Goal: Task Accomplishment & Management: Manage account settings

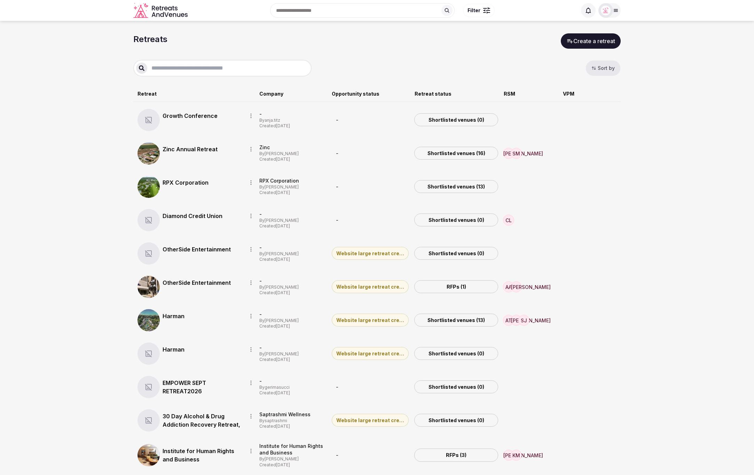
click at [699, 160] on section "Retreats Create a retreat Sort by Retreat Company Opportunity status Retreat st…" at bounding box center [377, 403] width 754 height 764
click at [184, 181] on link "RPX Corporation" at bounding box center [201, 183] width 79 height 8
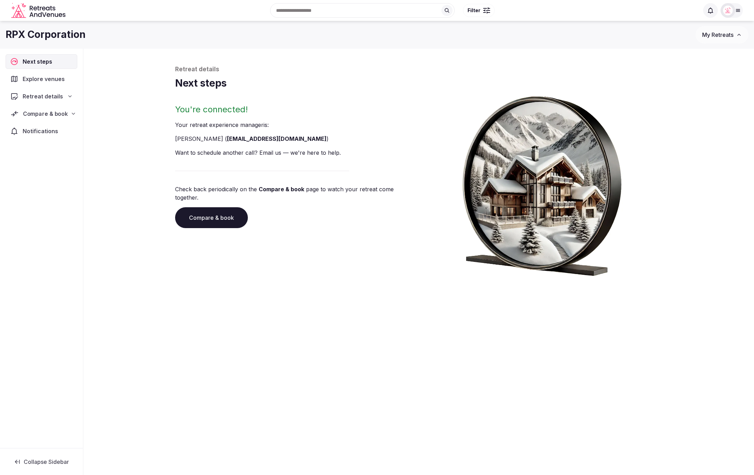
click at [66, 114] on span "Compare & book" at bounding box center [45, 114] width 45 height 8
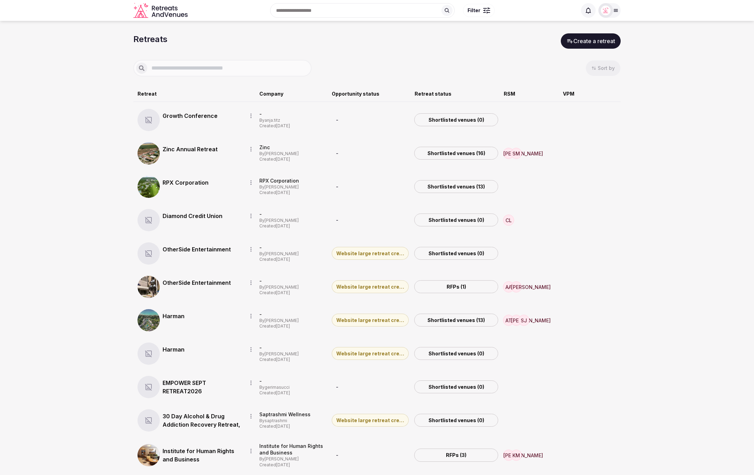
click at [595, 62] on button "Sort by" at bounding box center [602, 68] width 35 height 16
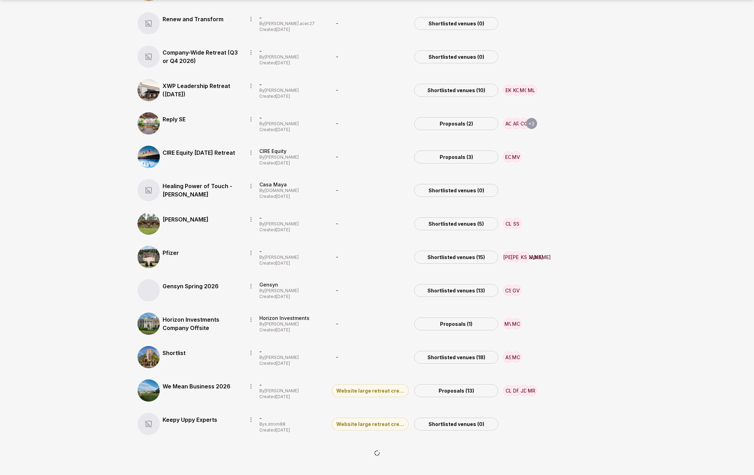
scroll to position [1678, 0]
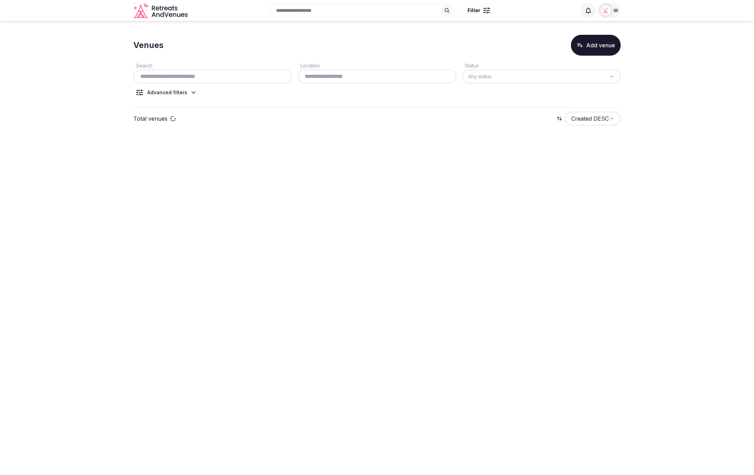
click at [704, 192] on body "Search Popular Destinations Toscana, Italy Riviera Maya, Mexico Indonesia, Bali…" at bounding box center [377, 237] width 754 height 475
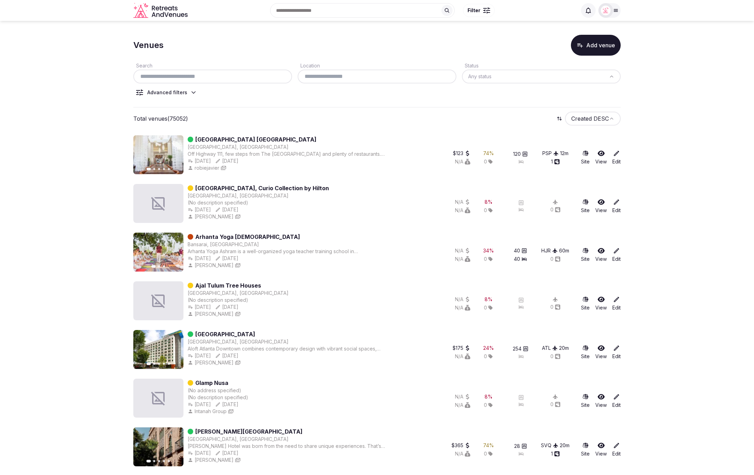
click at [191, 91] on icon at bounding box center [193, 92] width 7 height 7
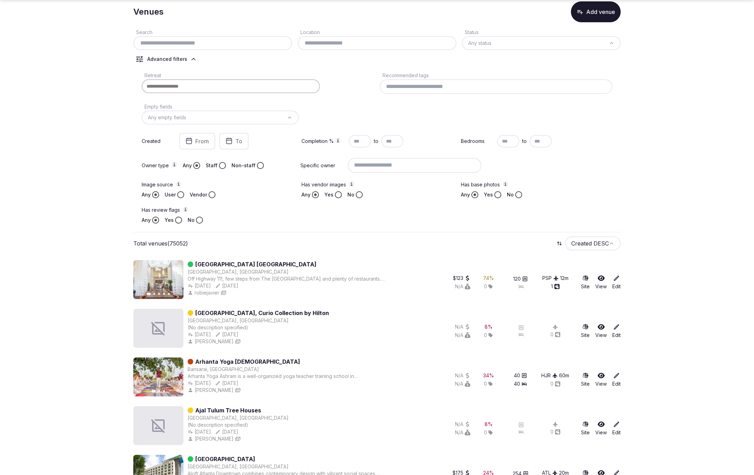
scroll to position [34, 0]
click at [212, 87] on div at bounding box center [231, 85] width 178 height 14
paste input "**********"
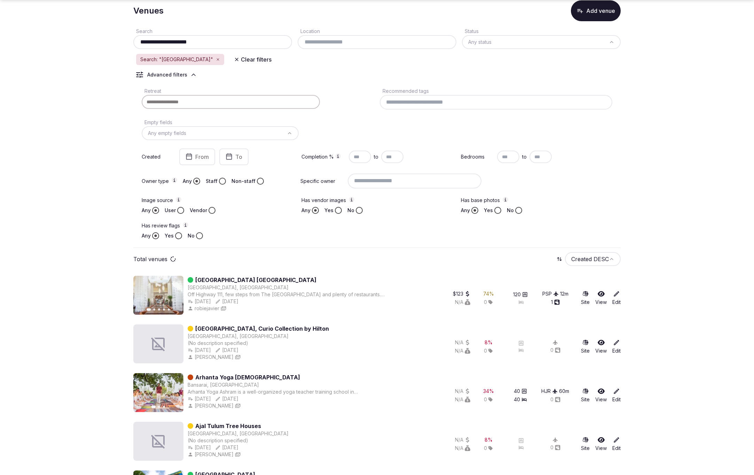
scroll to position [0, 0]
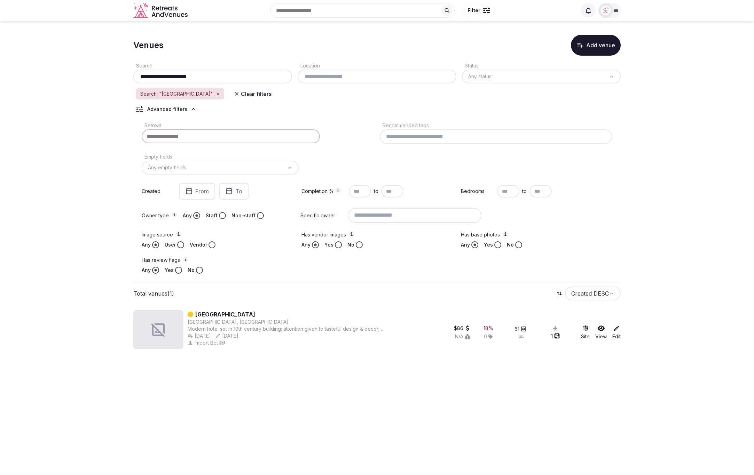
type input "**********"
click at [698, 232] on section "**********" at bounding box center [377, 191] width 754 height 340
click at [178, 270] on button "Yes" at bounding box center [178, 270] width 7 height 7
click at [508, 395] on body "**********" at bounding box center [377, 237] width 754 height 475
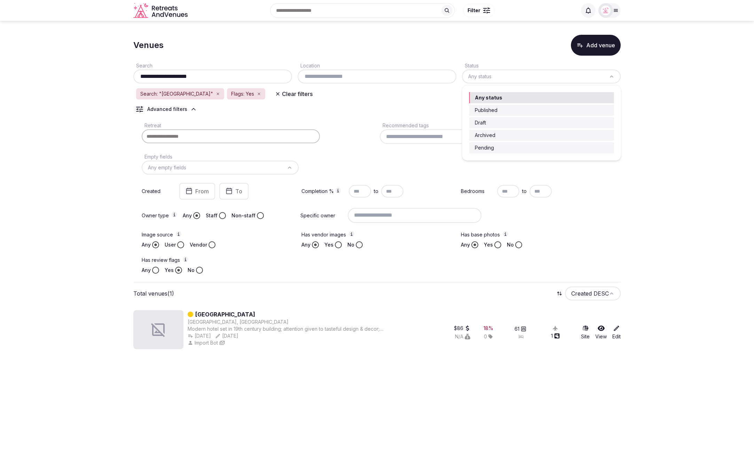
click at [485, 76] on html "**********" at bounding box center [377, 237] width 754 height 475
click at [673, 163] on html "**********" at bounding box center [377, 237] width 754 height 475
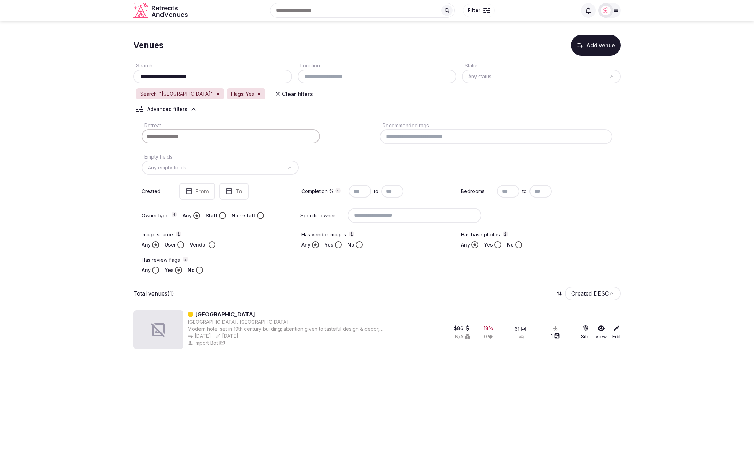
click at [214, 245] on button "Vendor" at bounding box center [211, 244] width 7 height 7
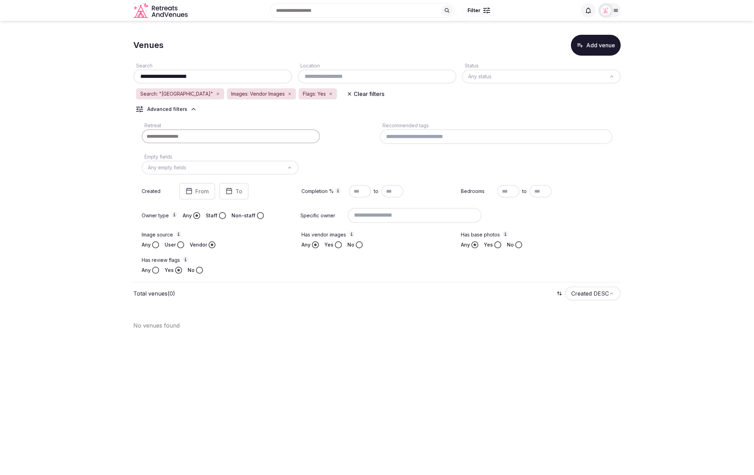
click at [154, 246] on button "Any" at bounding box center [155, 244] width 7 height 7
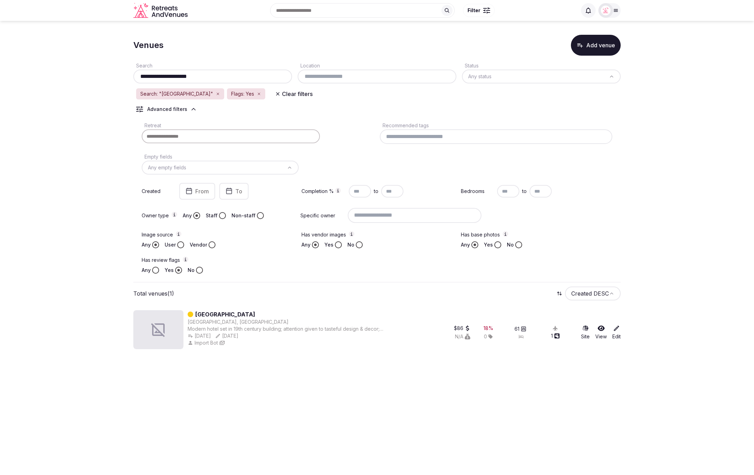
click at [632, 257] on section "**********" at bounding box center [377, 191] width 754 height 340
click at [600, 240] on div "Has base photos Any Yes No" at bounding box center [536, 239] width 151 height 17
click at [683, 203] on section "**********" at bounding box center [377, 191] width 754 height 340
drag, startPoint x: 201, startPoint y: 75, endPoint x: 138, endPoint y: 77, distance: 62.7
click at [138, 77] on input "**********" at bounding box center [212, 76] width 153 height 8
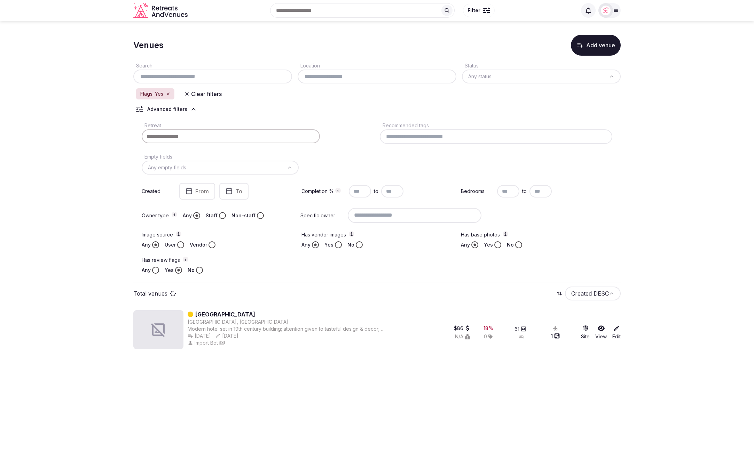
click at [50, 85] on section "Venues Add venue Search Location Status Any status Flags: Yes Clear filters Adv…" at bounding box center [377, 191] width 754 height 340
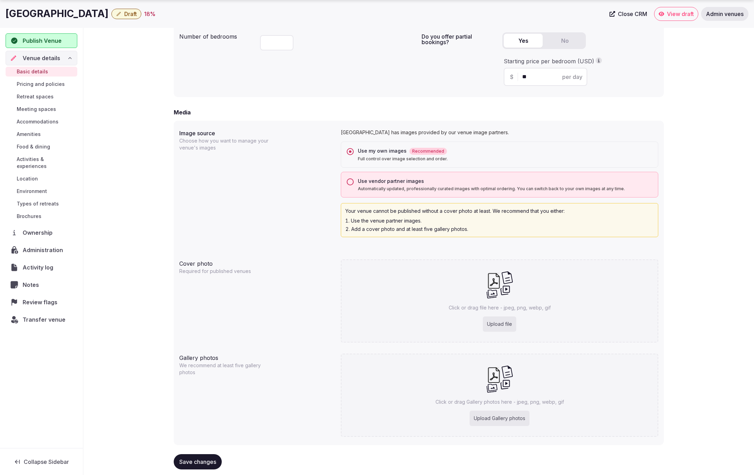
scroll to position [475, 0]
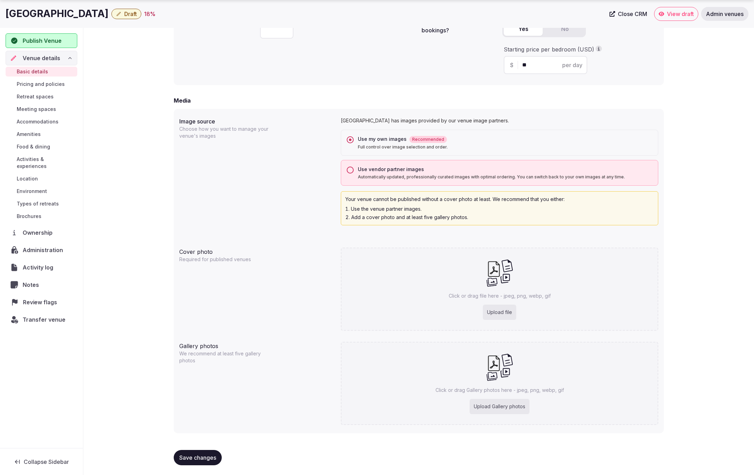
click at [31, 298] on span "Review flags" at bounding box center [41, 302] width 37 height 8
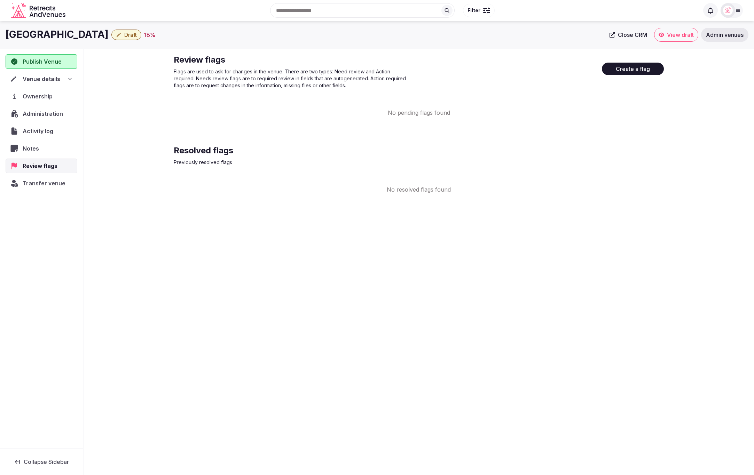
click at [653, 160] on div "Resolved flags Previously resolved flags" at bounding box center [419, 159] width 490 height 29
click at [639, 69] on button "Create a flag" at bounding box center [633, 69] width 62 height 13
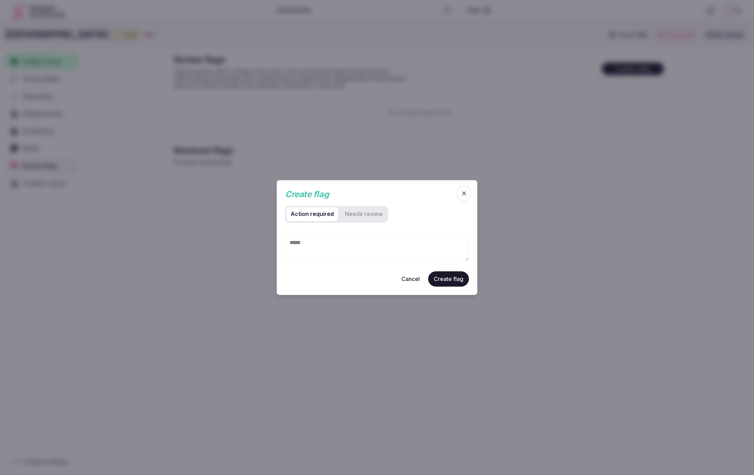
click at [367, 217] on review "Needs review" at bounding box center [364, 214] width 46 height 14
click at [315, 216] on required "Action required" at bounding box center [311, 214] width 51 height 14
click at [358, 215] on review "Needs review" at bounding box center [364, 214] width 46 height 14
click at [363, 253] on textarea at bounding box center [377, 247] width 184 height 27
type textarea "**********"
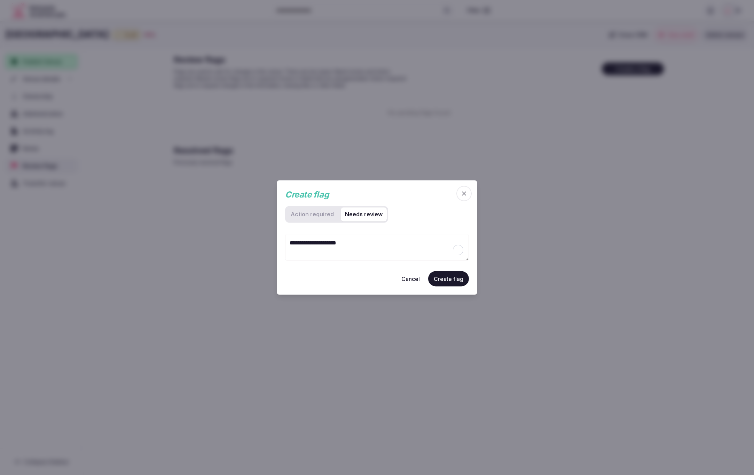
click at [363, 215] on review "Needs review" at bounding box center [364, 214] width 46 height 14
click at [445, 280] on button "Create flag" at bounding box center [448, 278] width 41 height 15
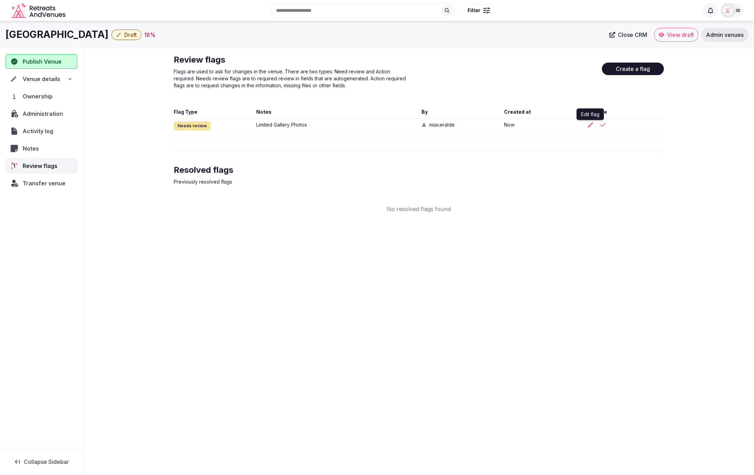
click at [591, 126] on icon "button" at bounding box center [590, 124] width 7 height 7
click at [56, 78] on span "Venue details" at bounding box center [42, 79] width 38 height 8
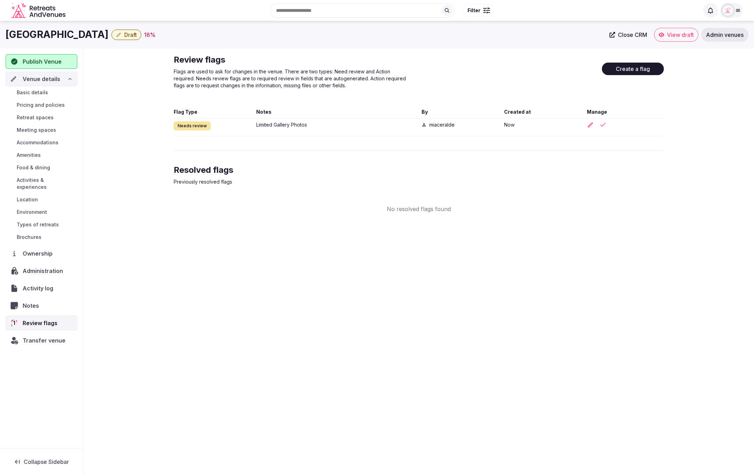
click at [52, 93] on link "Basic details" at bounding box center [42, 93] width 72 height 10
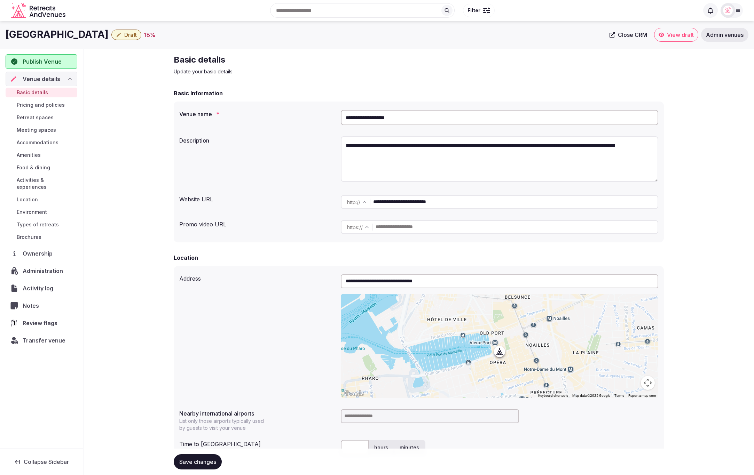
drag, startPoint x: 439, startPoint y: 115, endPoint x: 332, endPoint y: 119, distance: 107.6
click at [332, 119] on div "**********" at bounding box center [418, 117] width 479 height 21
drag, startPoint x: 468, startPoint y: 66, endPoint x: 372, endPoint y: 6, distance: 113.7
click at [462, 63] on div "Basic details Update your basic details" at bounding box center [419, 64] width 490 height 21
click at [50, 319] on span "Review flags" at bounding box center [42, 323] width 38 height 8
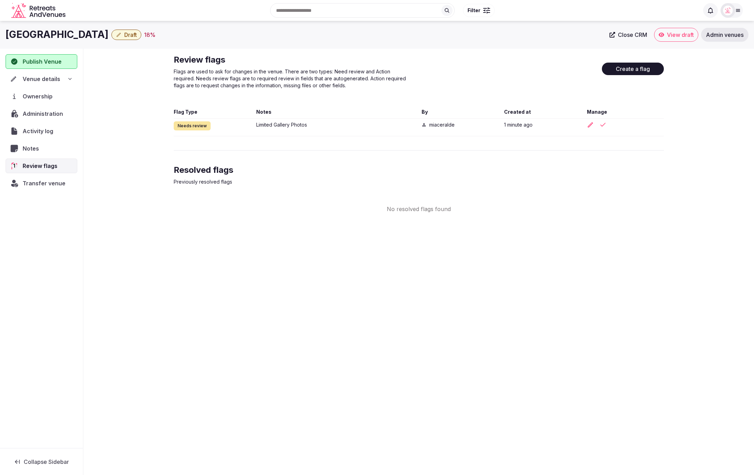
click at [522, 343] on div "Hotel Carre Vieux Port Draft 18 % Close CRM View draft Admin venues Publish Ven…" at bounding box center [377, 246] width 754 height 450
click at [590, 127] on icon "button" at bounding box center [590, 124] width 7 height 7
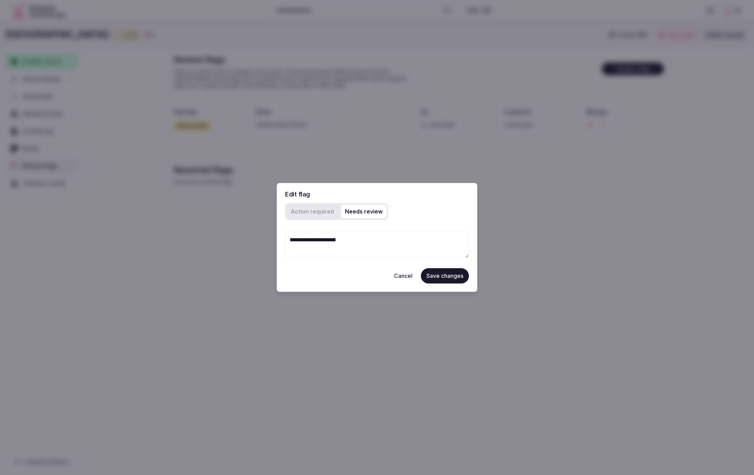
click at [435, 222] on div "Action required Needs review" at bounding box center [377, 214] width 184 height 22
click at [305, 211] on required "Action required" at bounding box center [311, 212] width 51 height 14
click at [363, 215] on review "Needs review" at bounding box center [364, 212] width 46 height 14
click at [312, 214] on required "Action required" at bounding box center [311, 212] width 51 height 14
drag, startPoint x: 367, startPoint y: 244, endPoint x: 296, endPoint y: 242, distance: 71.0
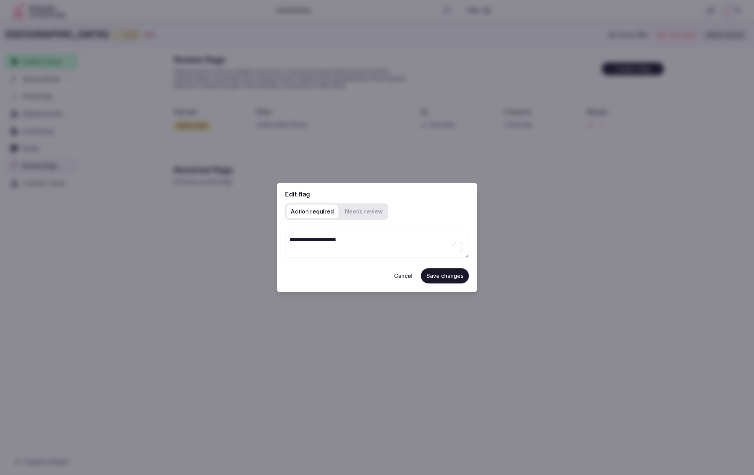
click at [296, 242] on textarea "**********" at bounding box center [377, 244] width 184 height 27
click at [345, 247] on textarea "**********" at bounding box center [377, 244] width 184 height 27
click at [358, 212] on review "Needs review" at bounding box center [364, 212] width 46 height 14
click at [393, 236] on textarea "**********" at bounding box center [377, 244] width 184 height 27
click at [315, 212] on required "Action required" at bounding box center [311, 212] width 51 height 14
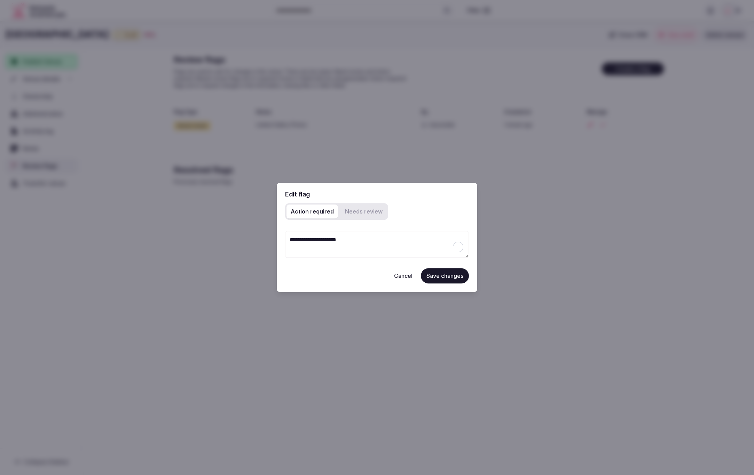
click at [401, 279] on button "Cancel" at bounding box center [403, 276] width 30 height 15
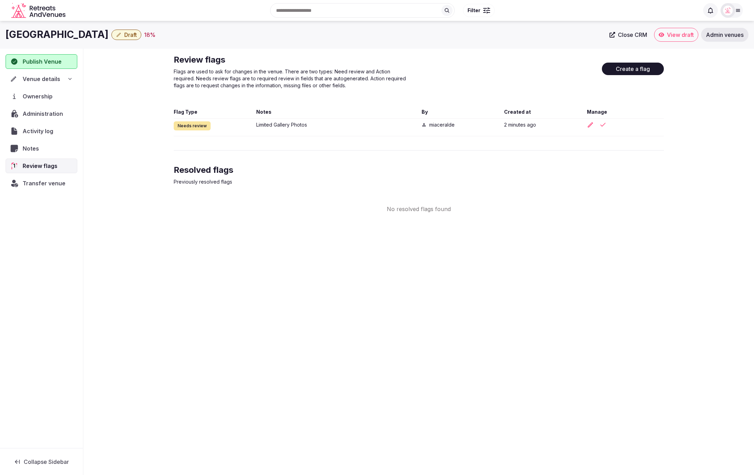
click at [540, 376] on div "Hotel Carre Vieux Port Draft 18 % Close CRM View draft Admin venues Publish Ven…" at bounding box center [377, 246] width 754 height 450
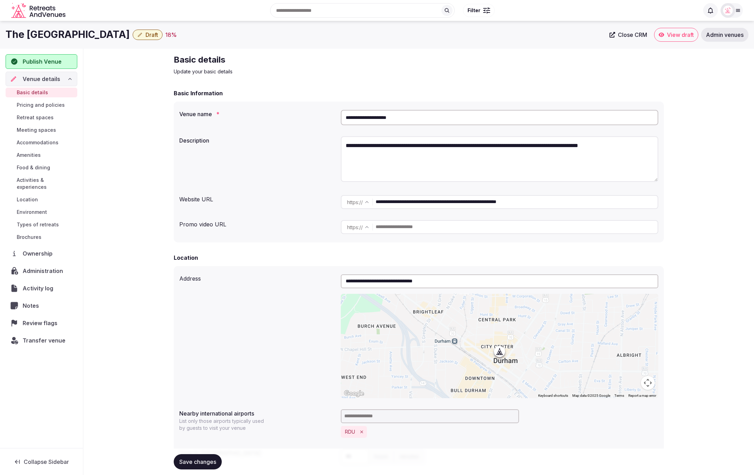
click at [30, 302] on span "Notes" at bounding box center [32, 306] width 19 height 8
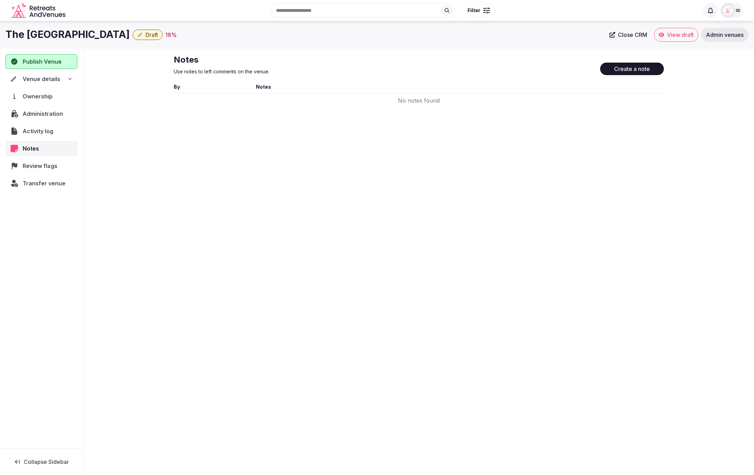
click at [43, 166] on span "Review flags" at bounding box center [41, 166] width 37 height 8
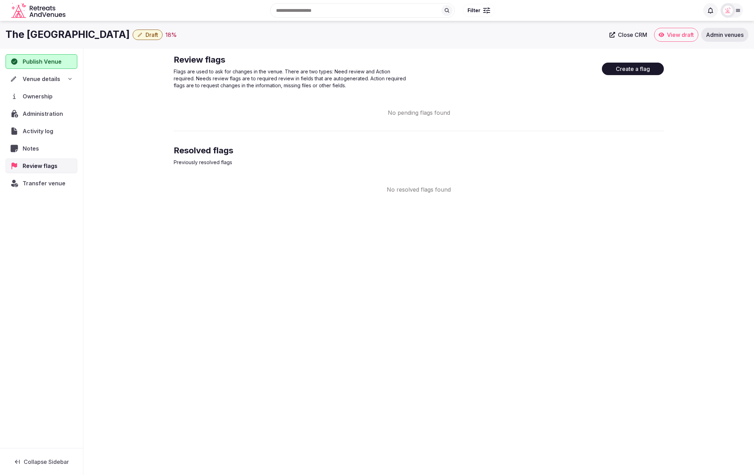
click at [519, 281] on div "The [GEOGRAPHIC_DATA] Draft 18 % Close CRM View draft Admin venues Publish Venu…" at bounding box center [377, 246] width 754 height 450
click at [31, 148] on span "Notes" at bounding box center [32, 148] width 19 height 8
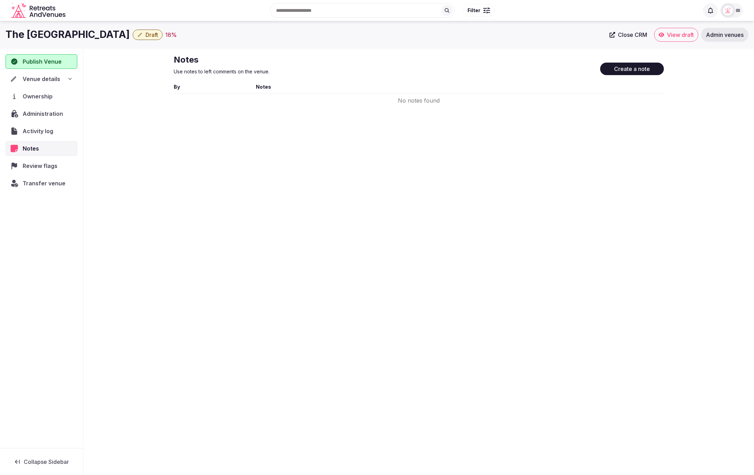
click at [672, 199] on div "The [GEOGRAPHIC_DATA] Draft 18 % Close CRM View draft Admin venues Publish Venu…" at bounding box center [377, 246] width 754 height 450
click at [368, 76] on div "Notes Use notes to left comments on the venue. Create a note" at bounding box center [419, 68] width 490 height 29
click at [425, 143] on div "The [GEOGRAPHIC_DATA] Draft 18 % Close CRM View draft Admin venues Publish Venu…" at bounding box center [377, 246] width 754 height 450
click at [215, 112] on div "The [GEOGRAPHIC_DATA] Draft 18 % Close CRM View draft Admin venues Publish Venu…" at bounding box center [377, 246] width 754 height 450
click at [634, 68] on button "Create a note" at bounding box center [632, 69] width 64 height 13
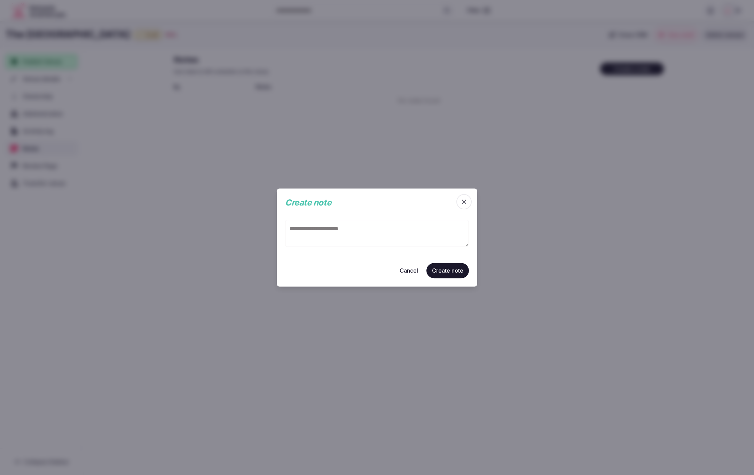
click at [311, 231] on textarea at bounding box center [377, 233] width 184 height 27
click at [412, 269] on button "Cancel" at bounding box center [409, 270] width 30 height 15
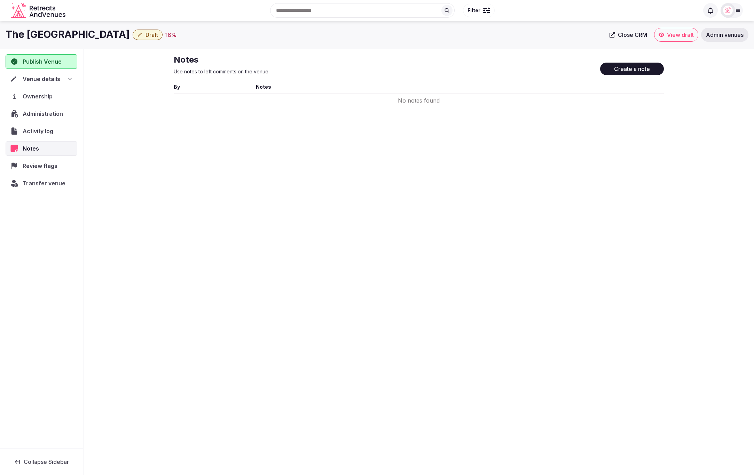
click at [40, 166] on span "Review flags" at bounding box center [42, 166] width 38 height 8
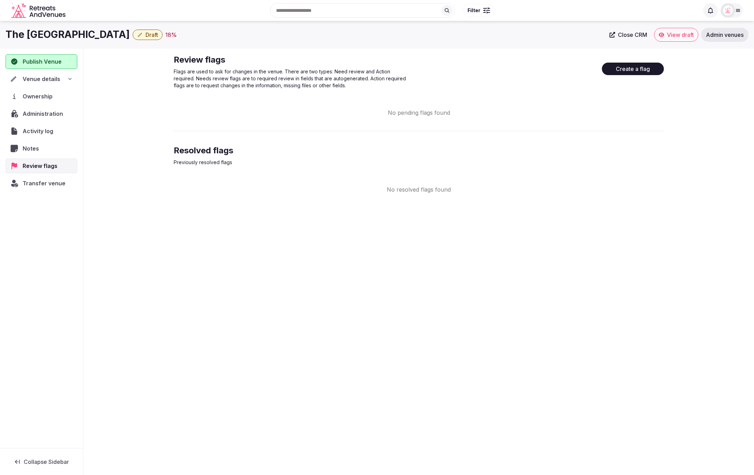
click at [67, 80] on icon at bounding box center [70, 79] width 6 height 6
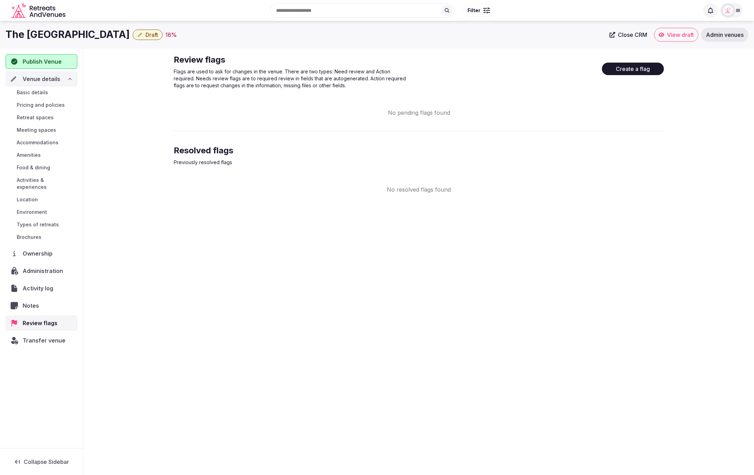
click at [133, 113] on div "Review flags Flags are used to ask for changes in the venue. There are two type…" at bounding box center [419, 124] width 670 height 151
click at [563, 176] on div "Review flags Flags are used to ask for changes in the venue. There are two type…" at bounding box center [419, 124] width 490 height 140
